Goal: Transaction & Acquisition: Download file/media

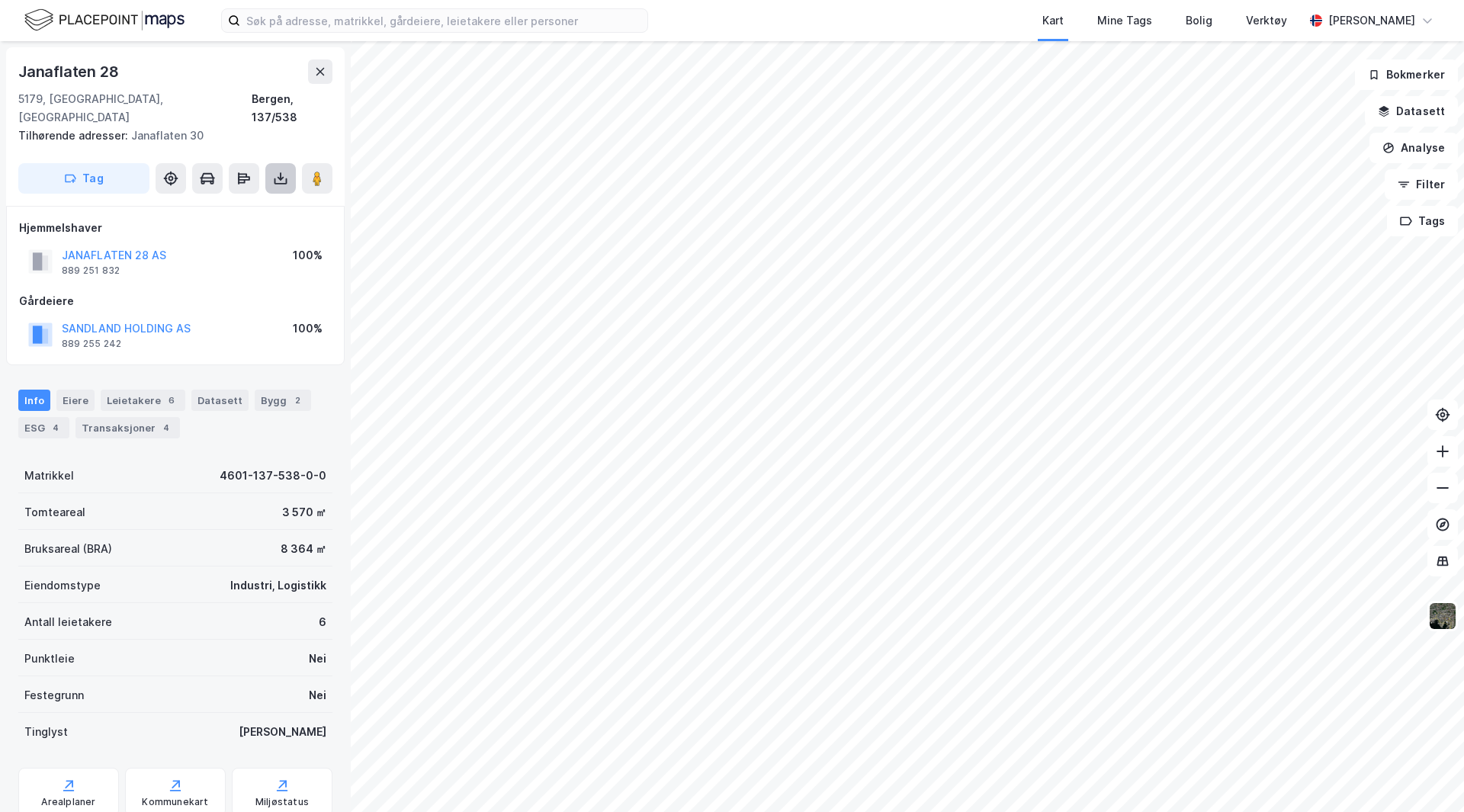
click at [278, 171] on icon at bounding box center [281, 179] width 16 height 16
click at [187, 203] on div "Last ned grunnbok" at bounding box center [205, 209] width 89 height 12
